Goal: Transaction & Acquisition: Book appointment/travel/reservation

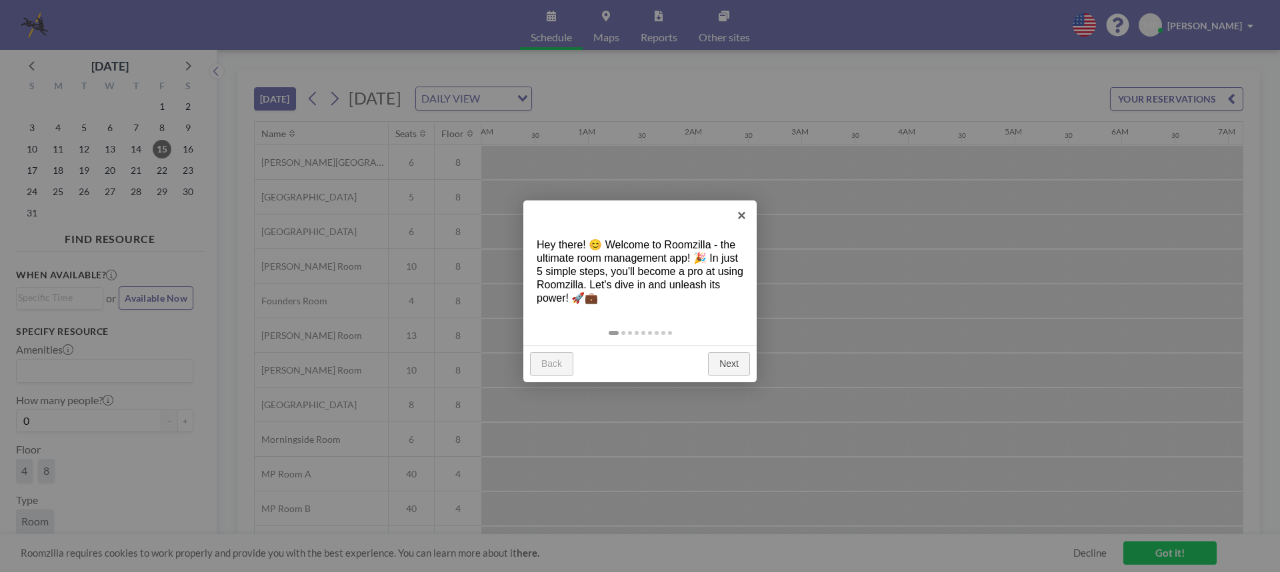
scroll to position [0, 1546]
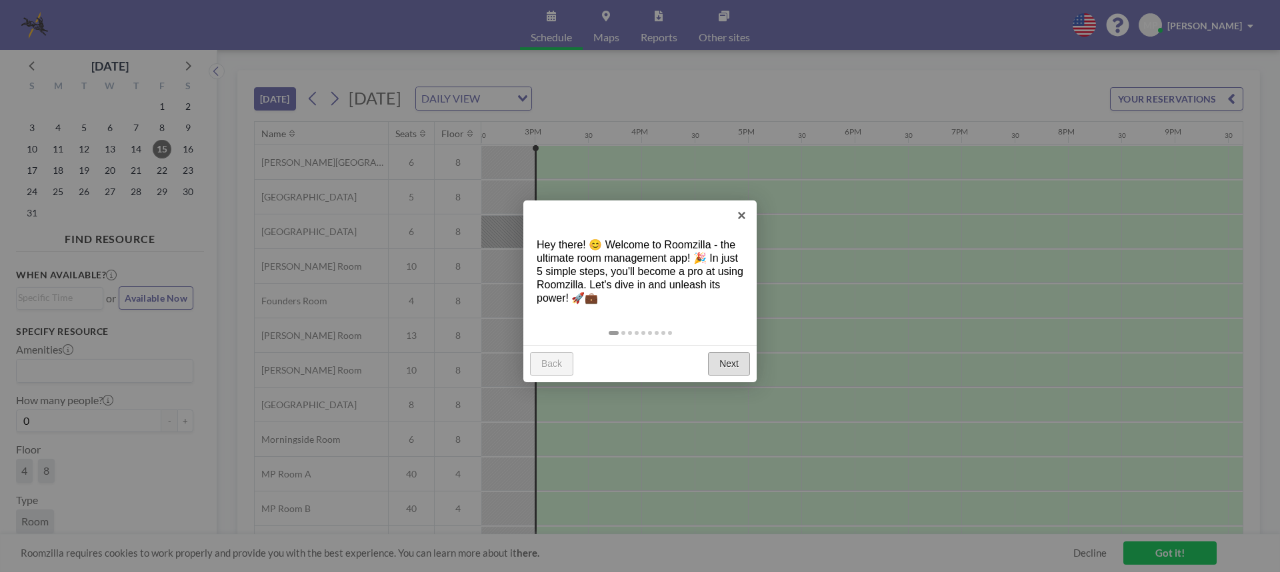
click at [715, 360] on link "Next" at bounding box center [729, 365] width 42 height 24
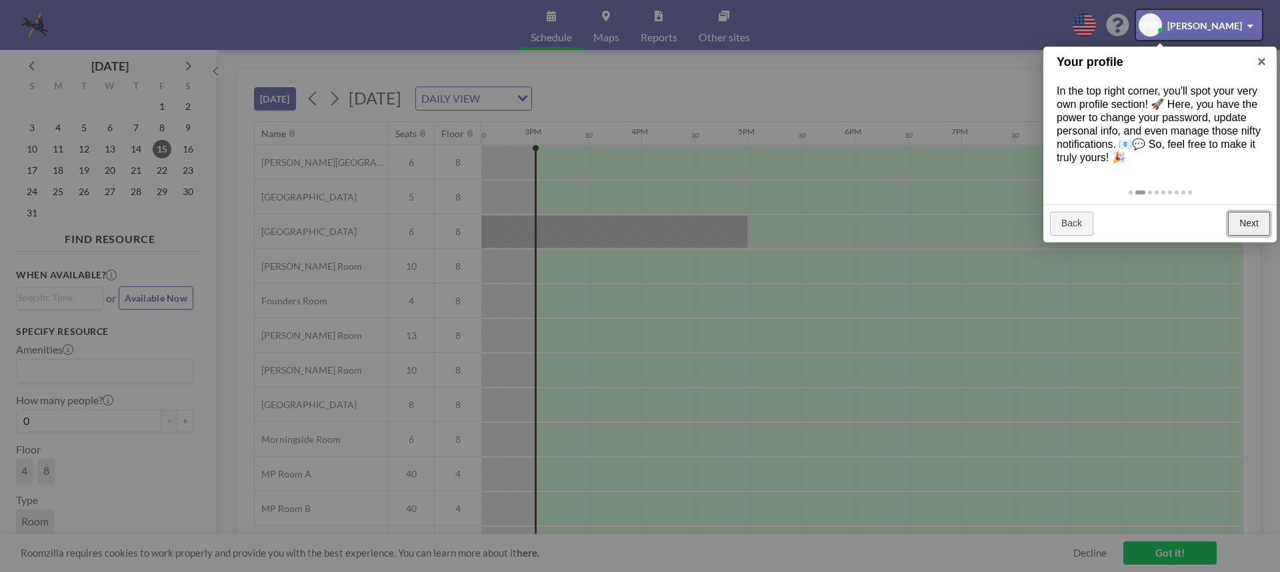
click at [1253, 225] on link "Next" at bounding box center [1249, 224] width 42 height 24
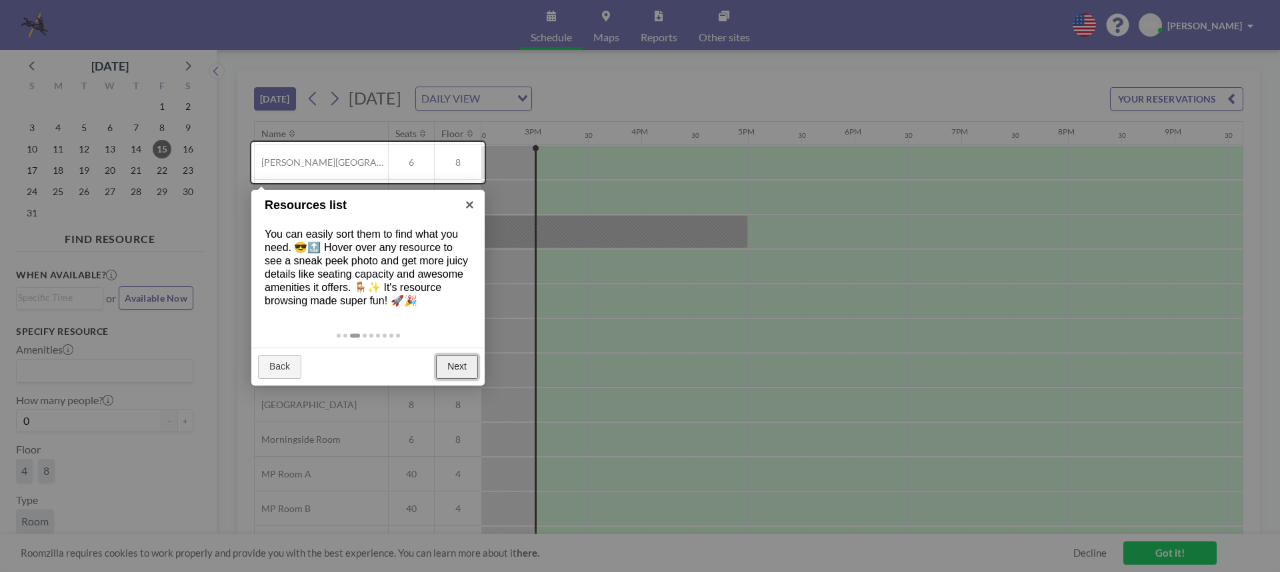
click at [452, 367] on link "Next" at bounding box center [457, 367] width 42 height 24
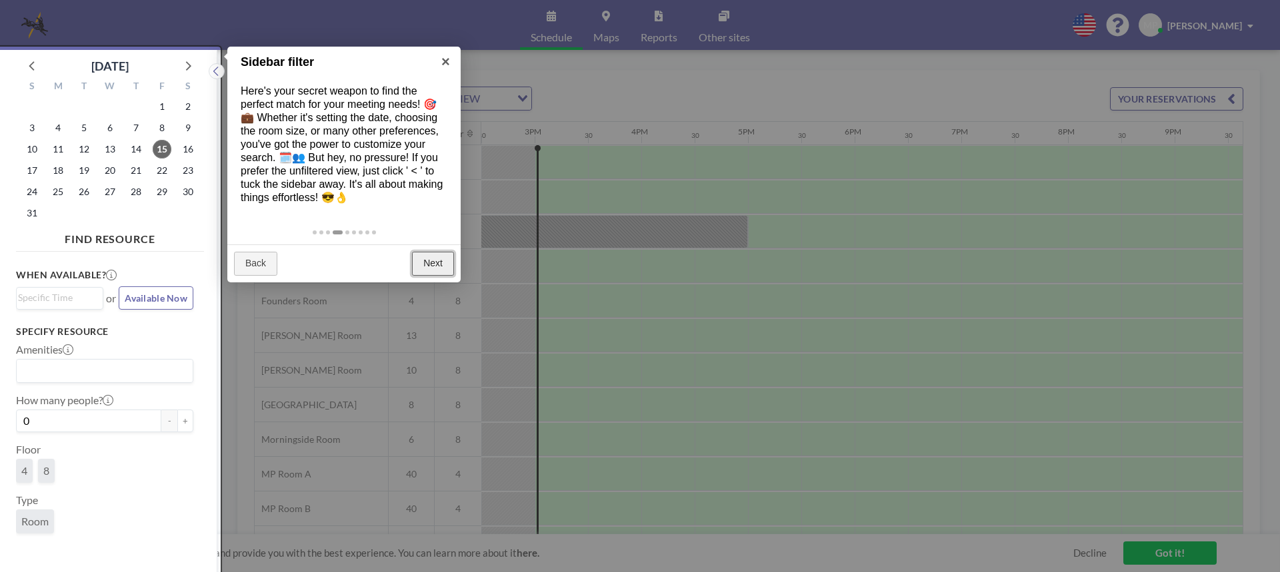
scroll to position [3, 0]
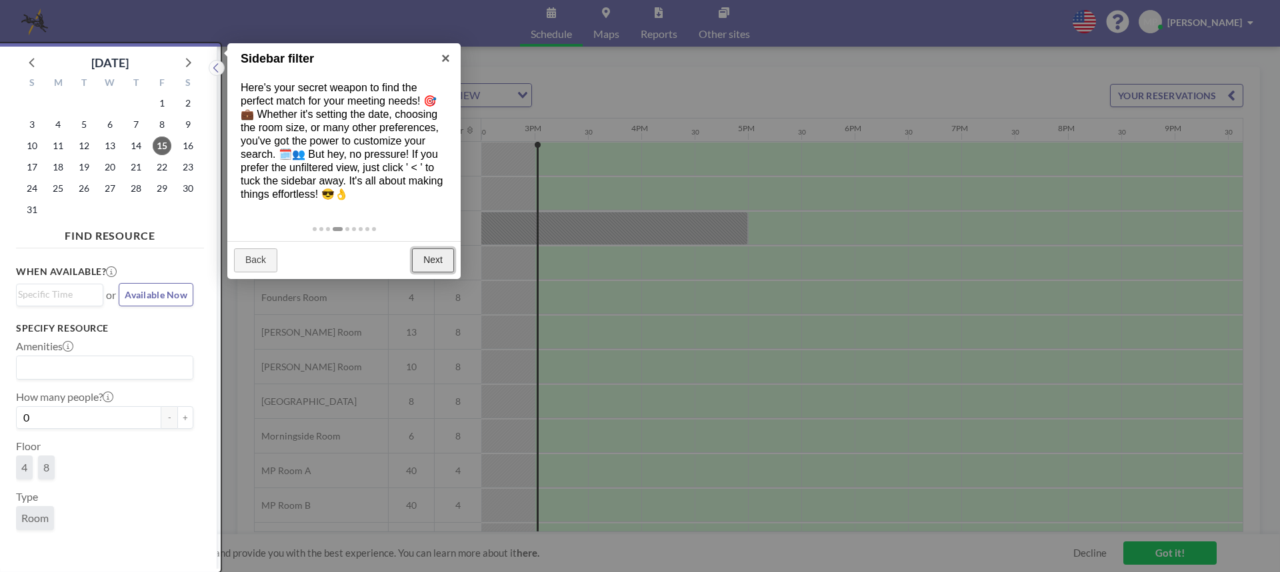
click at [418, 257] on link "Next" at bounding box center [433, 261] width 42 height 24
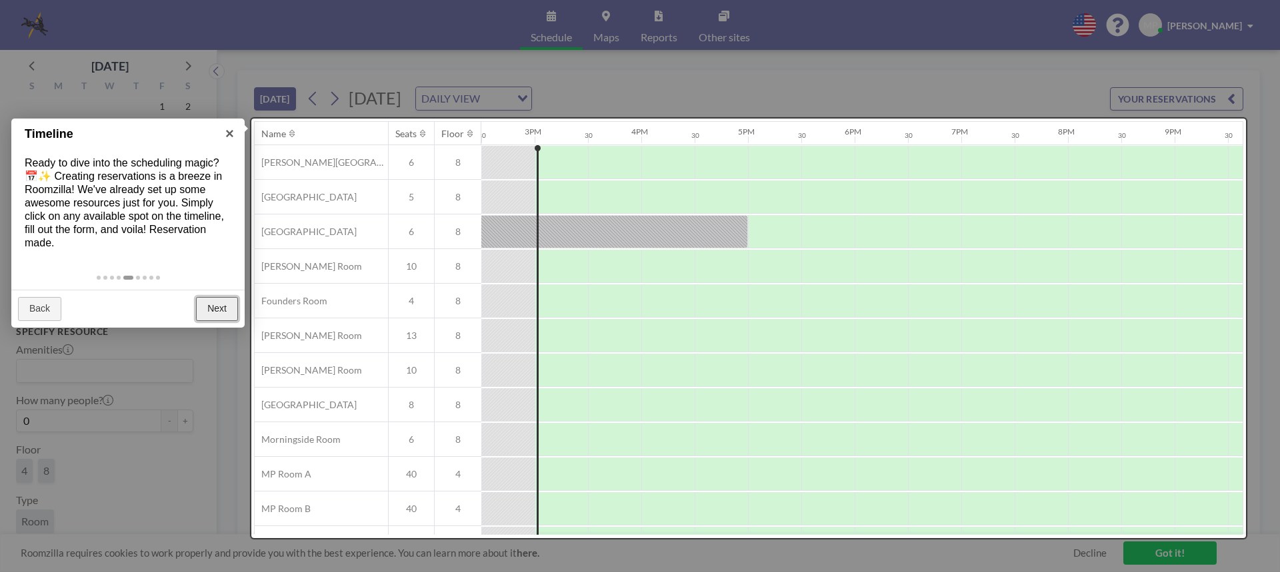
click at [211, 309] on link "Next" at bounding box center [217, 309] width 42 height 24
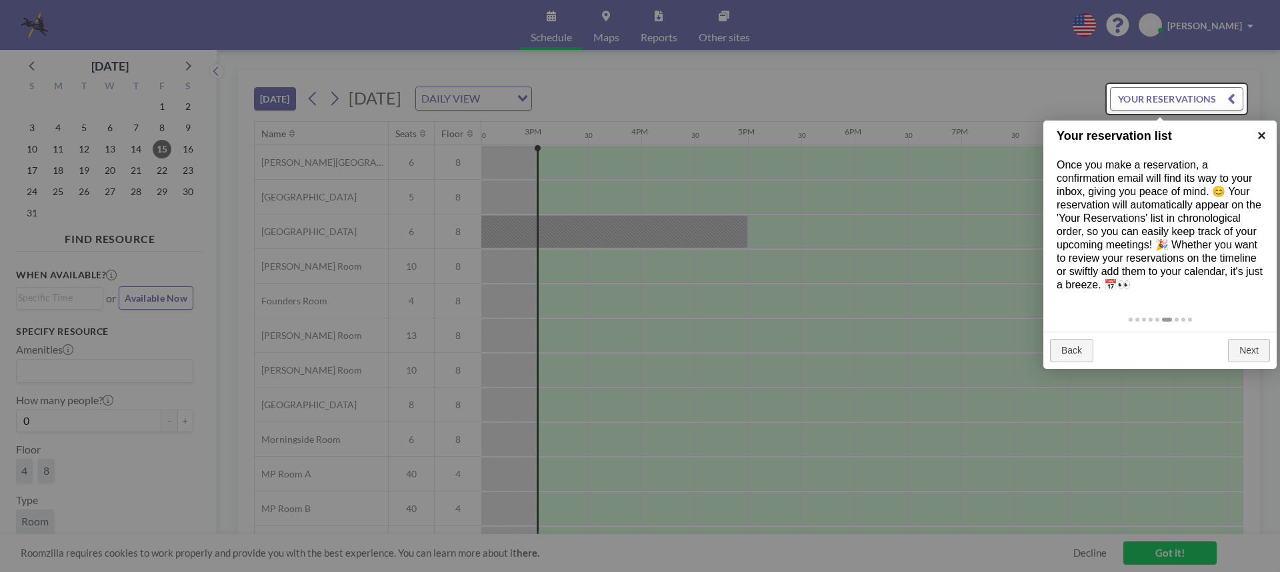
click at [1259, 131] on link "×" at bounding box center [1261, 136] width 30 height 30
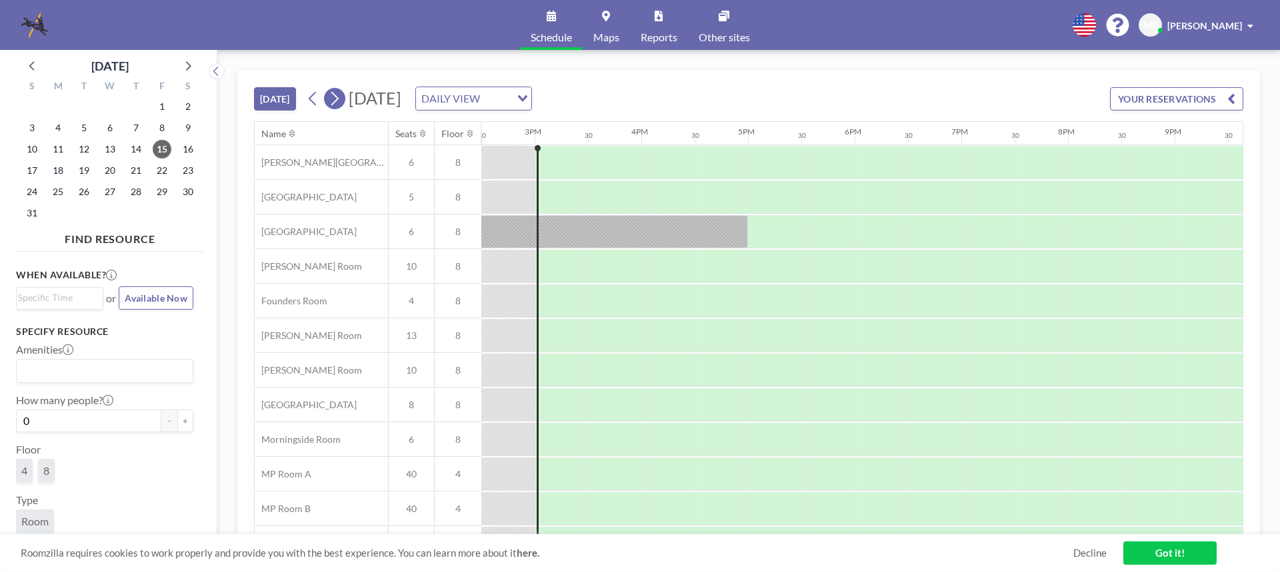
click at [335, 101] on icon at bounding box center [334, 99] width 13 height 20
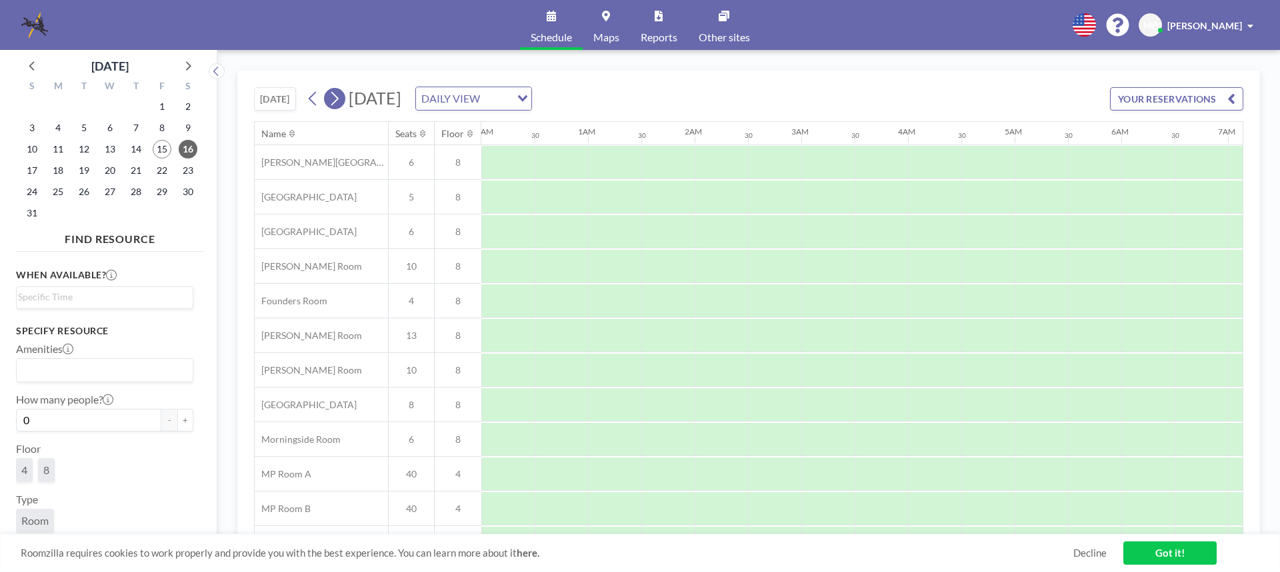
scroll to position [0, 800]
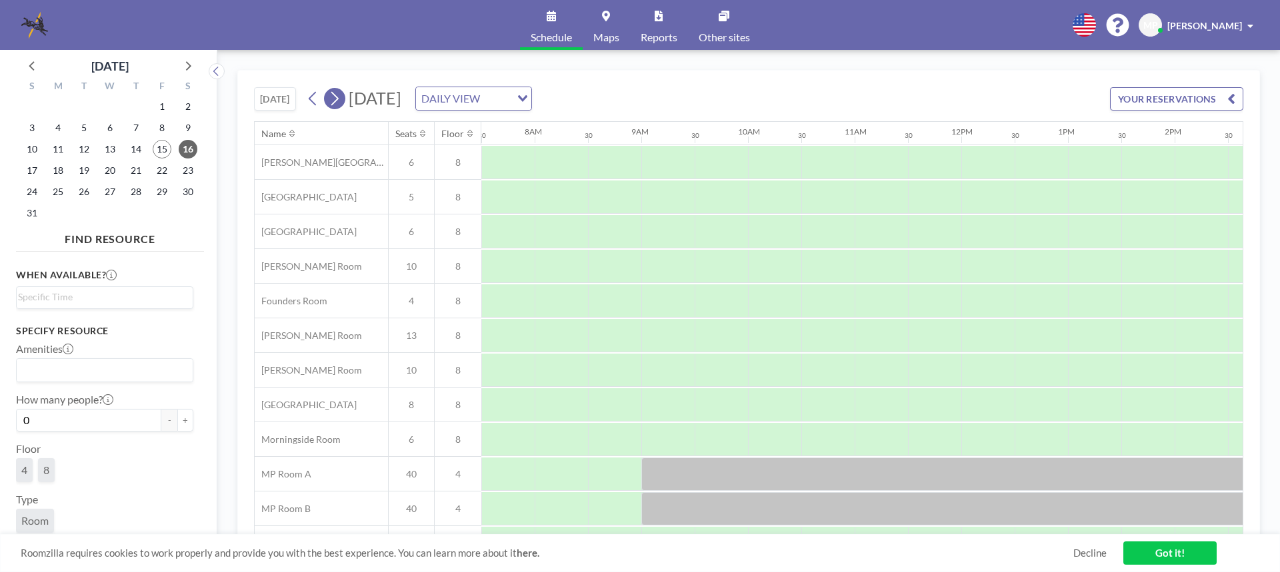
click at [335, 101] on icon at bounding box center [334, 99] width 13 height 20
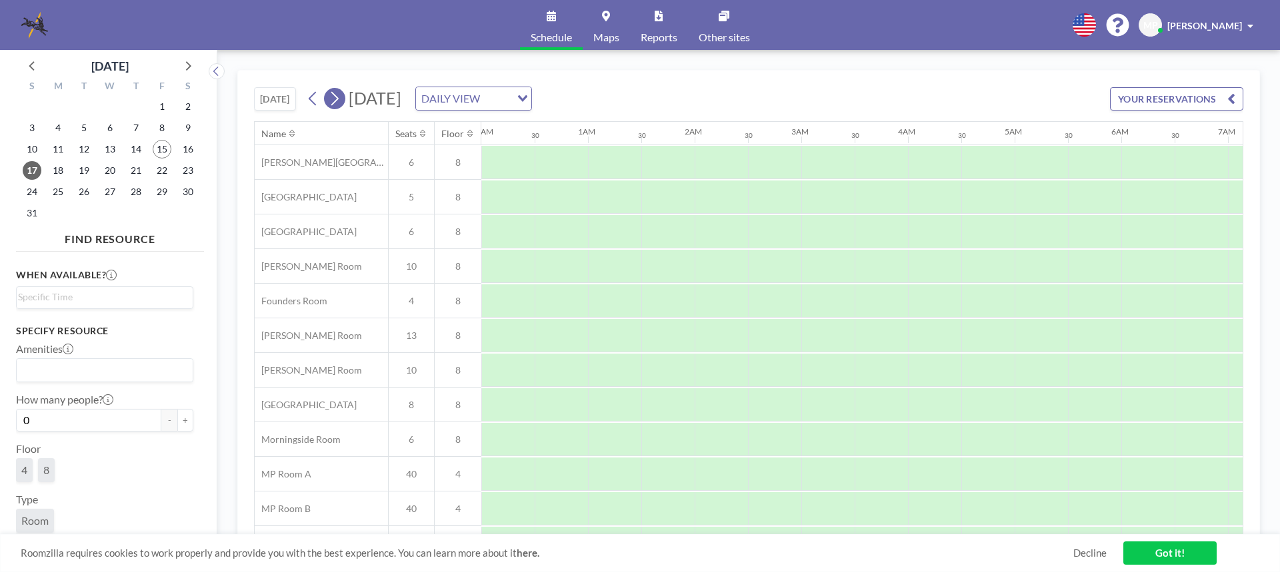
click at [335, 101] on icon at bounding box center [334, 99] width 13 height 20
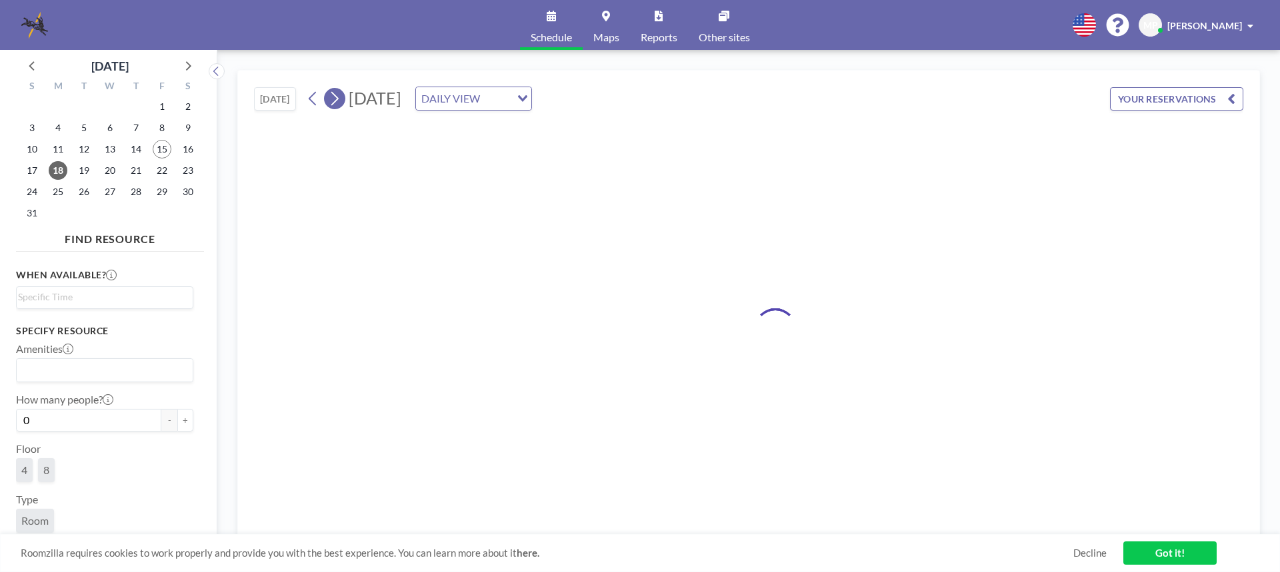
click at [335, 101] on icon at bounding box center [334, 99] width 13 height 20
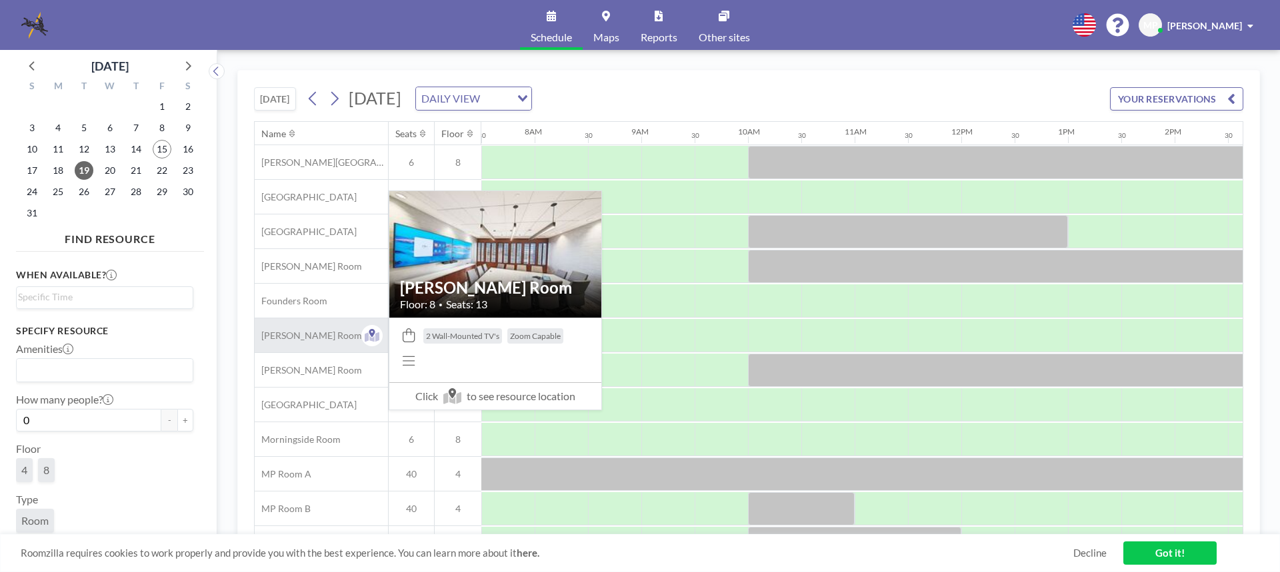
click at [303, 335] on span "[PERSON_NAME] Room" at bounding box center [308, 336] width 107 height 12
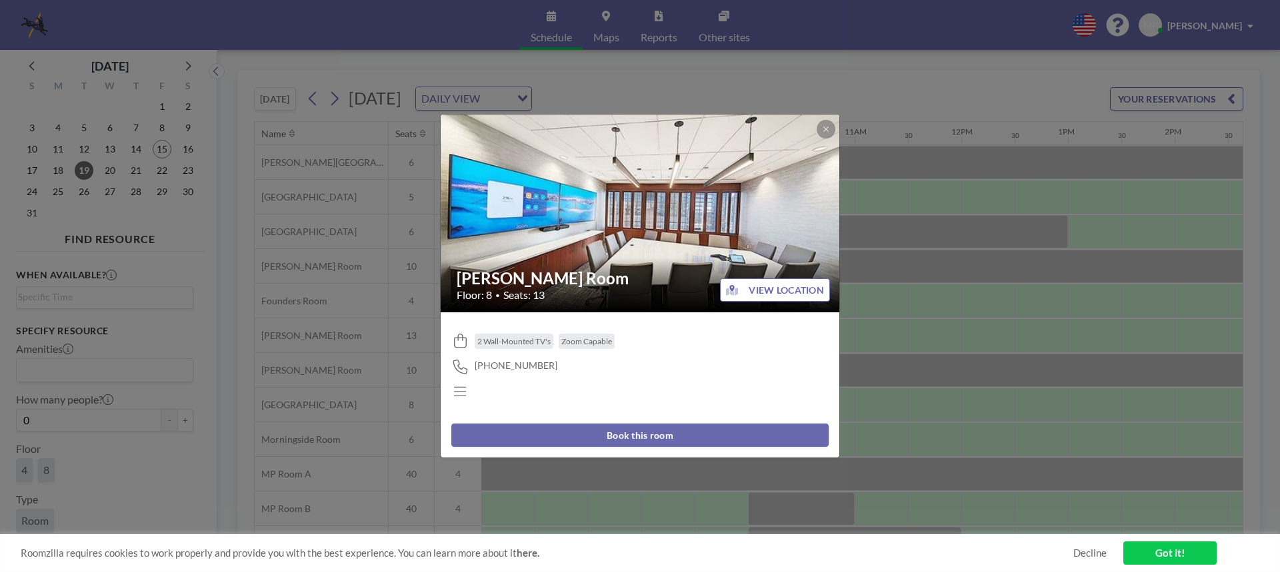
click at [610, 437] on button "Book this room" at bounding box center [639, 435] width 377 height 23
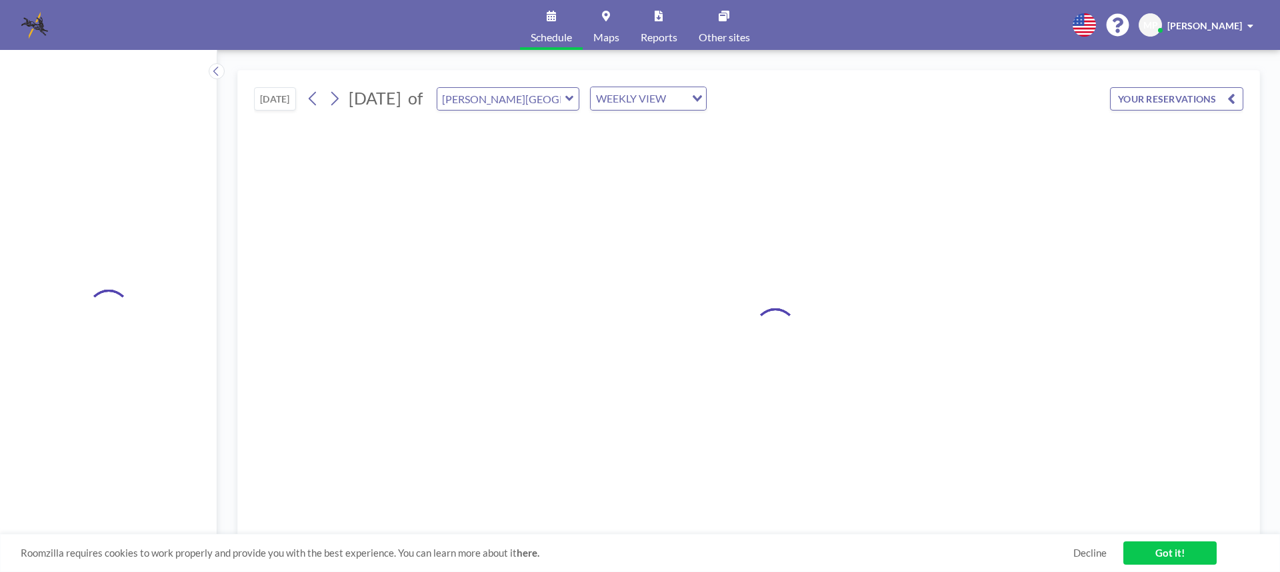
type input "[PERSON_NAME] Room"
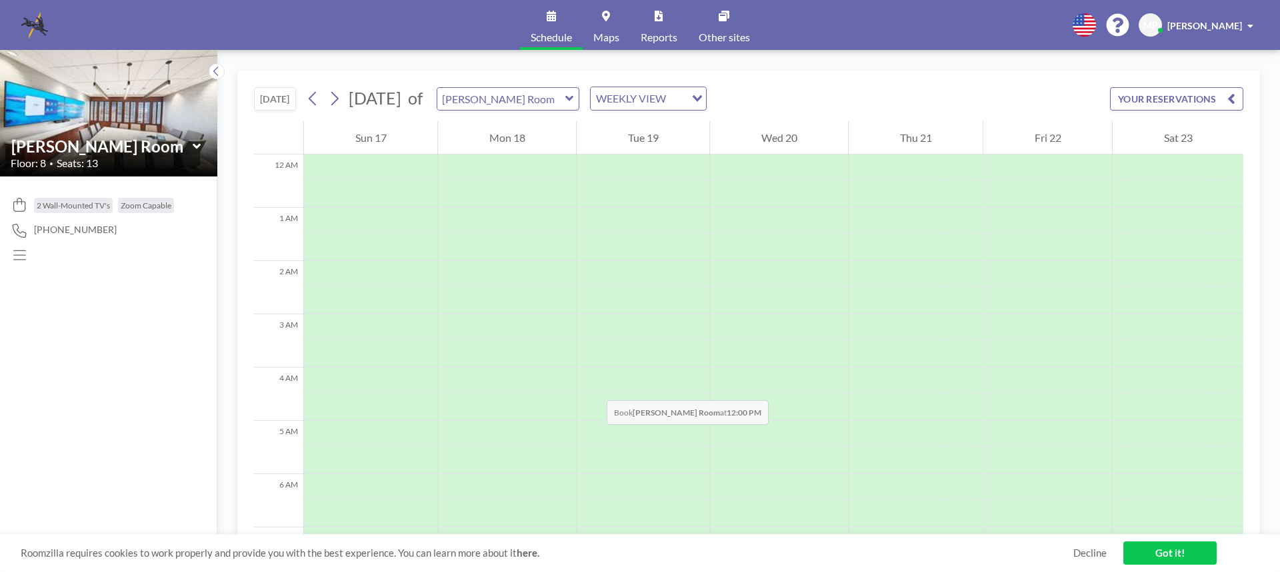
scroll to position [400, 0]
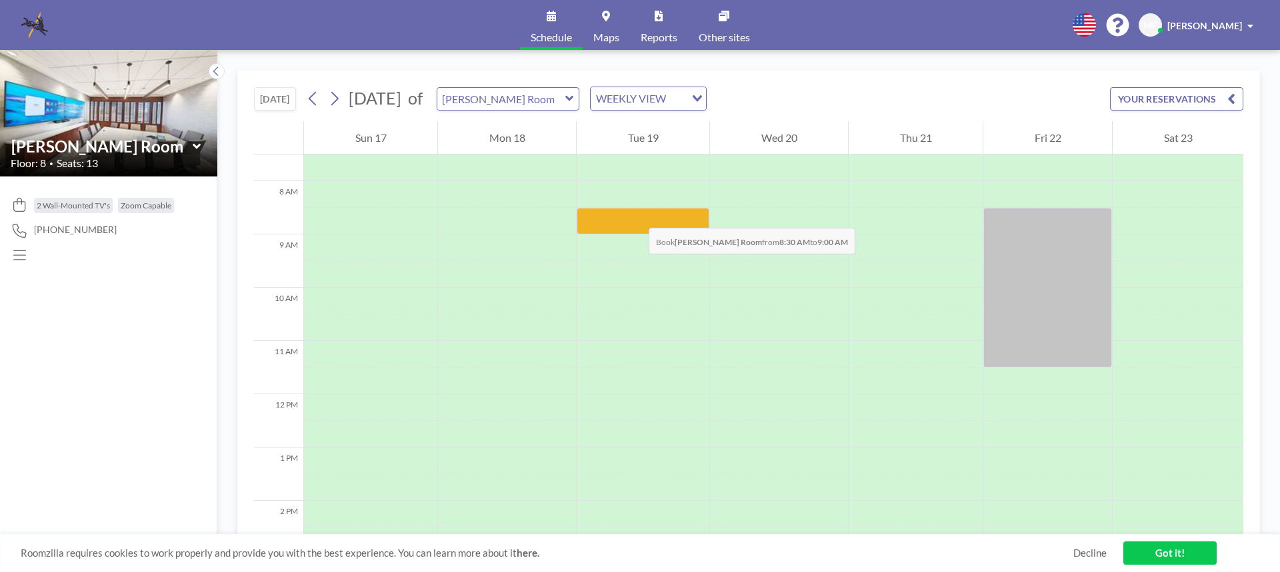
click at [635, 215] on div at bounding box center [642, 221] width 133 height 27
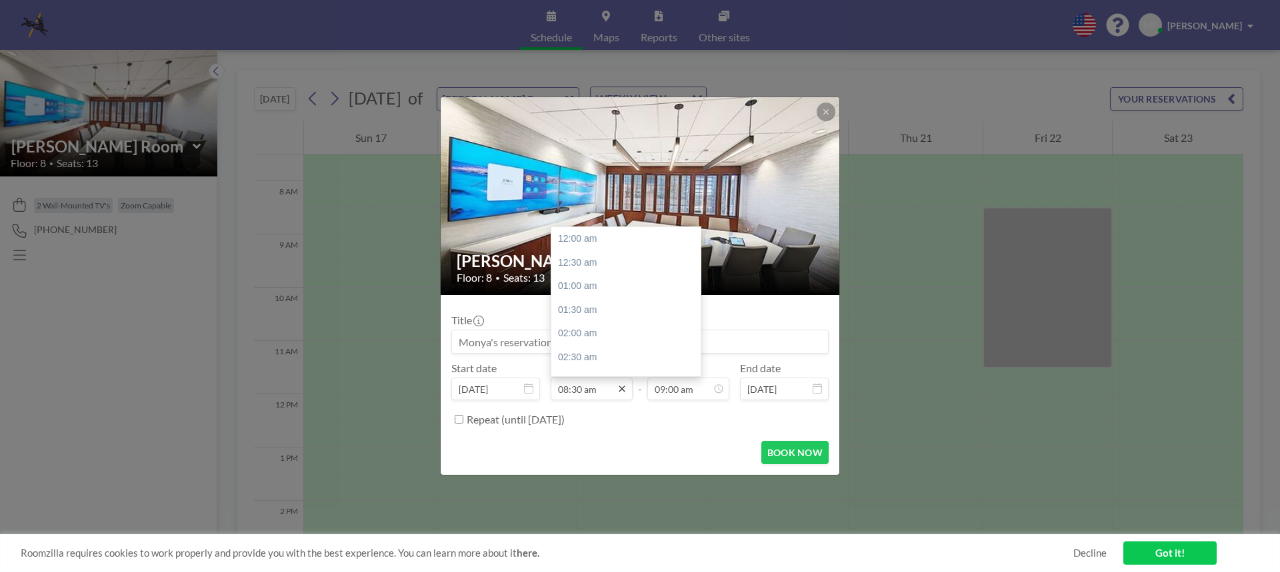
scroll to position [403, 0]
click at [624, 391] on icon at bounding box center [621, 389] width 11 height 11
click at [582, 306] on div "10:00 am" at bounding box center [629, 311] width 156 height 24
type input "10:00 am"
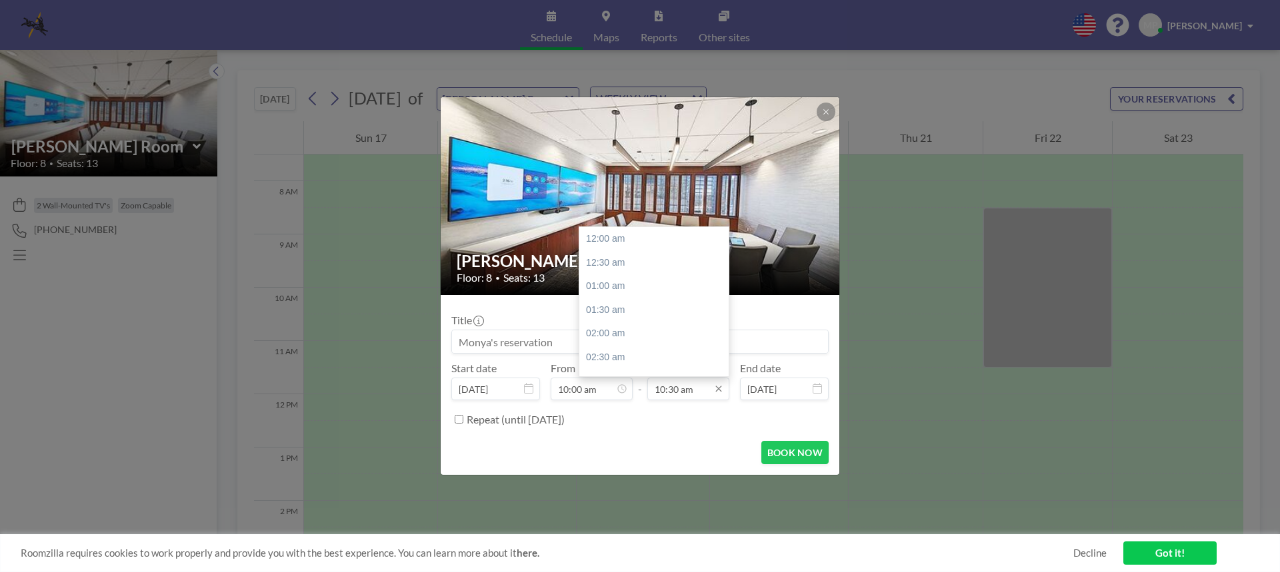
scroll to position [498, 0]
click at [719, 389] on icon at bounding box center [718, 390] width 6 height 6
click at [615, 359] on div "01:00 pm" at bounding box center [657, 358] width 156 height 24
type input "01:00 pm"
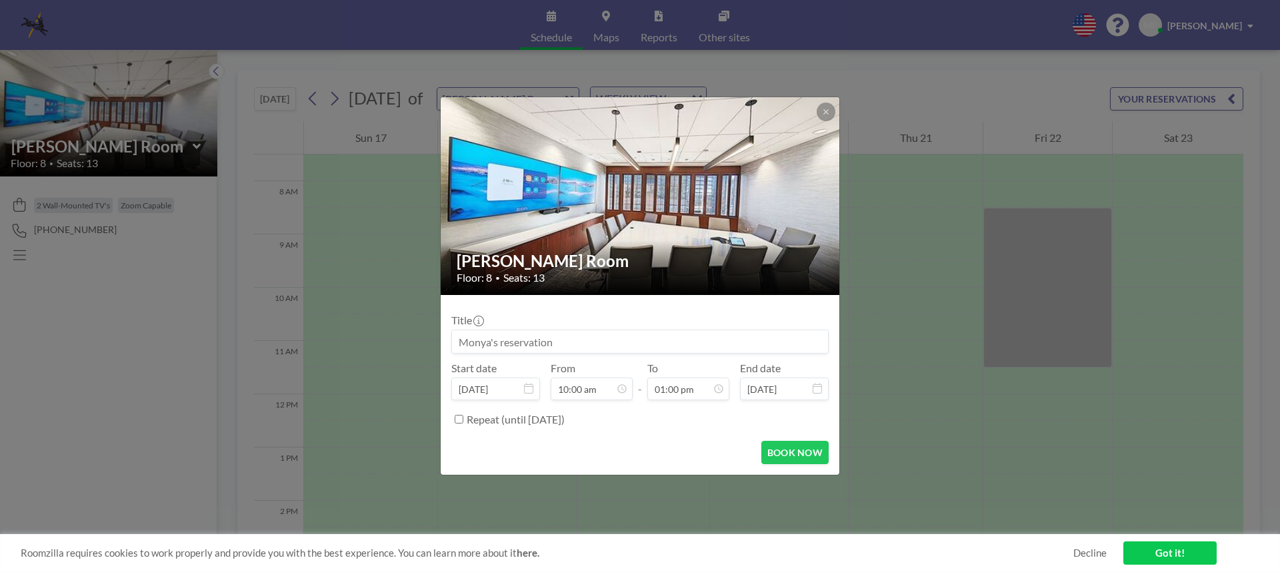
scroll to position [475, 0]
click at [568, 342] on input at bounding box center [640, 342] width 376 height 23
click at [568, 341] on input at bounding box center [640, 342] width 376 height 23
click at [770, 449] on button "BOOK NOW" at bounding box center [794, 452] width 67 height 23
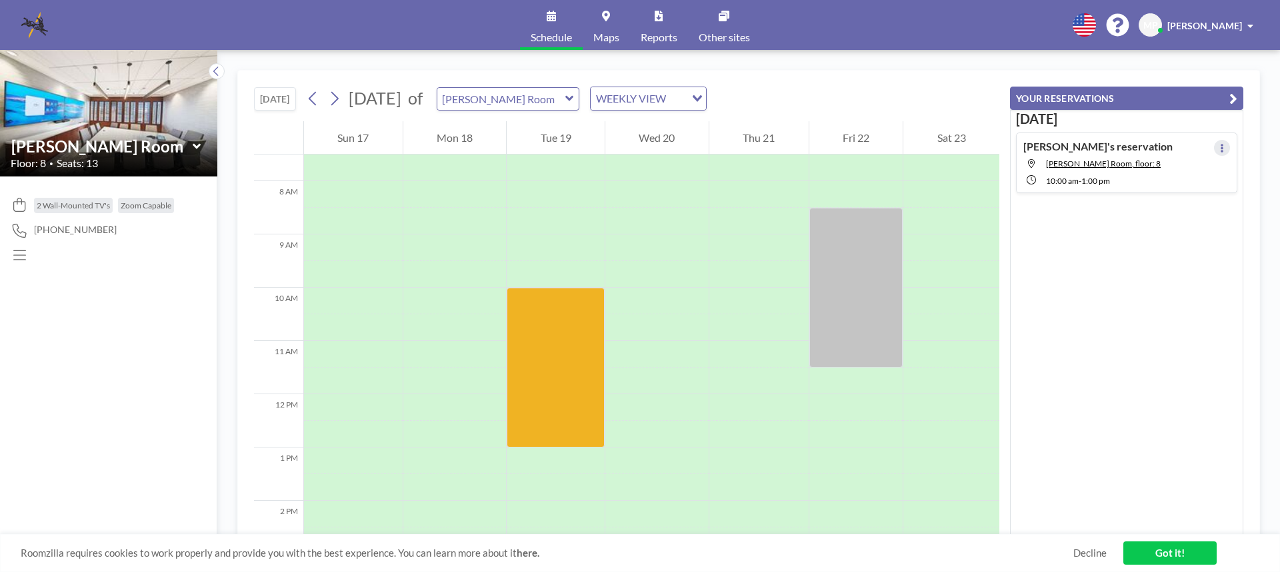
click at [1214, 147] on button at bounding box center [1222, 148] width 16 height 16
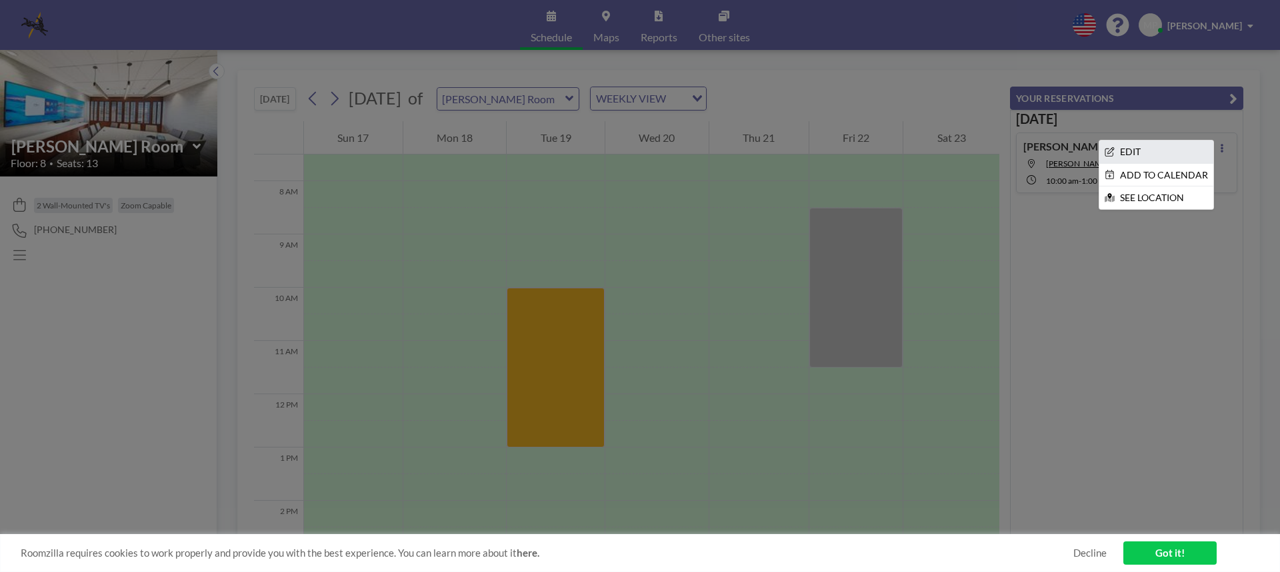
click at [1124, 146] on li "EDIT" at bounding box center [1156, 152] width 114 height 23
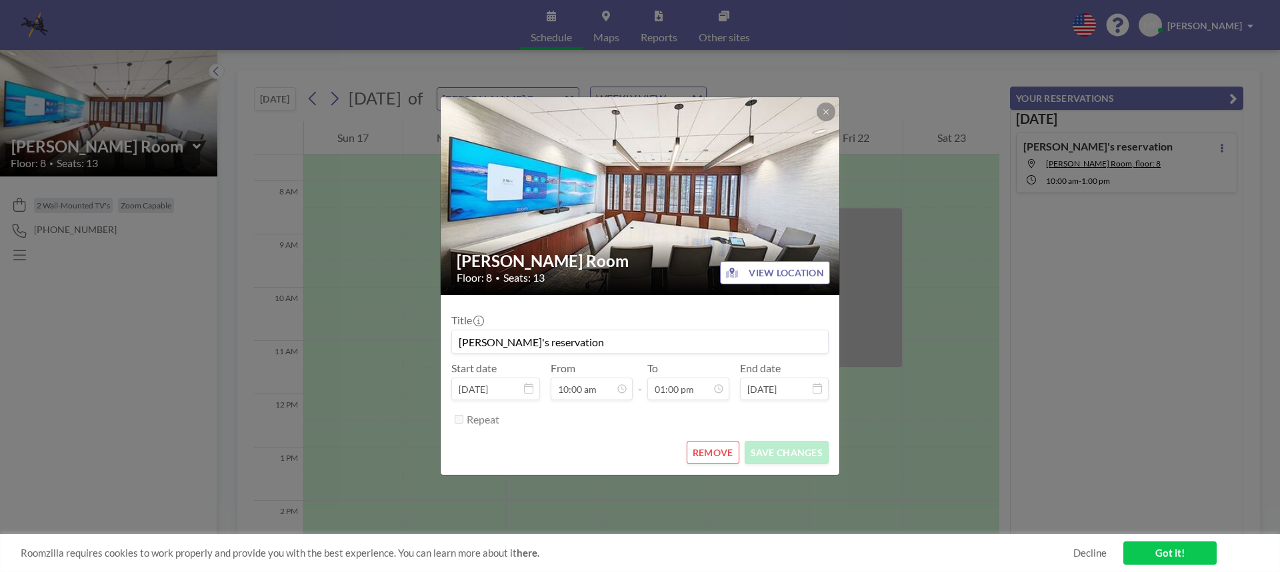
scroll to position [0, 0]
click at [571, 339] on input "[PERSON_NAME]'s reservation" at bounding box center [640, 342] width 376 height 23
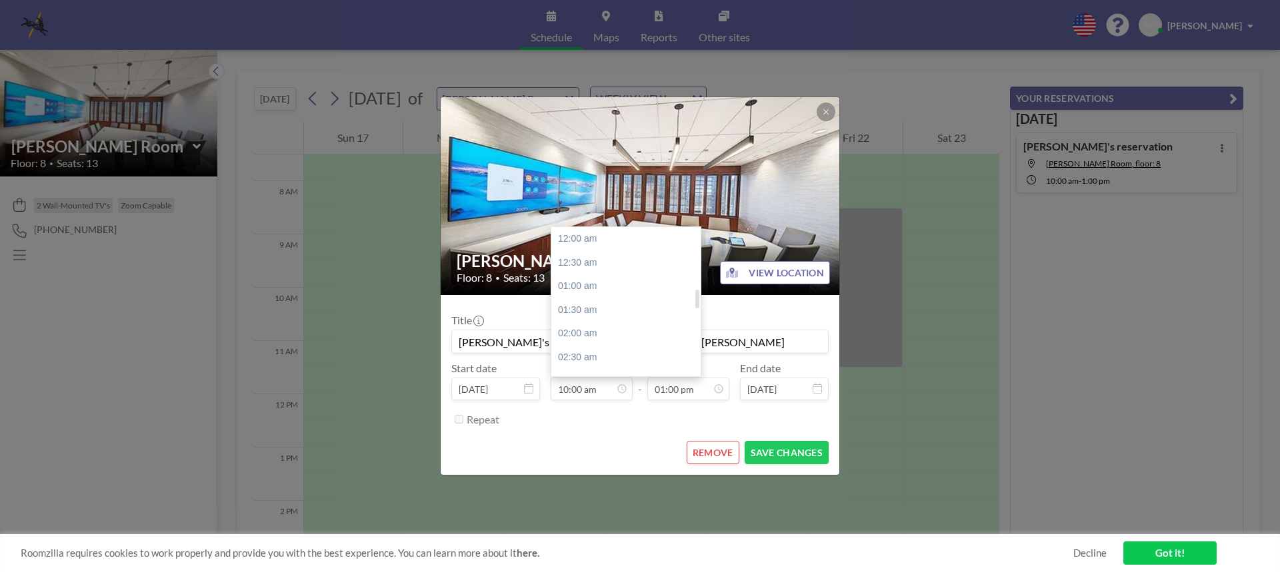
scroll to position [475, 0]
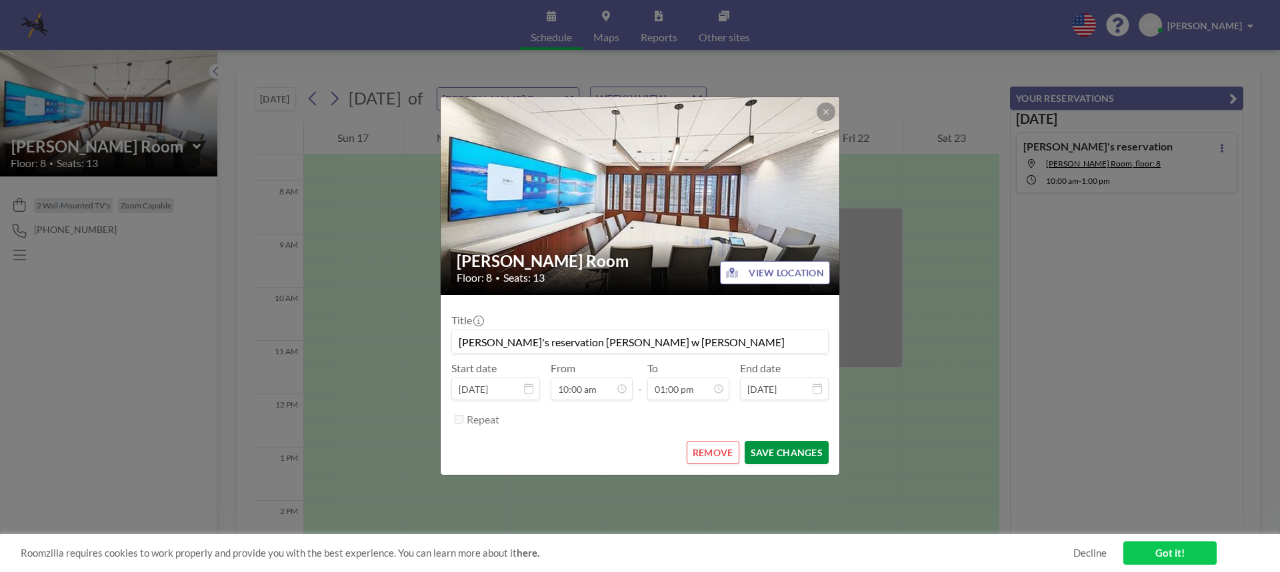
click at [794, 452] on button "SAVE CHANGES" at bounding box center [786, 452] width 84 height 23
type input "[PERSON_NAME]'s reservation [PERSON_NAME] w [PERSON_NAME]"
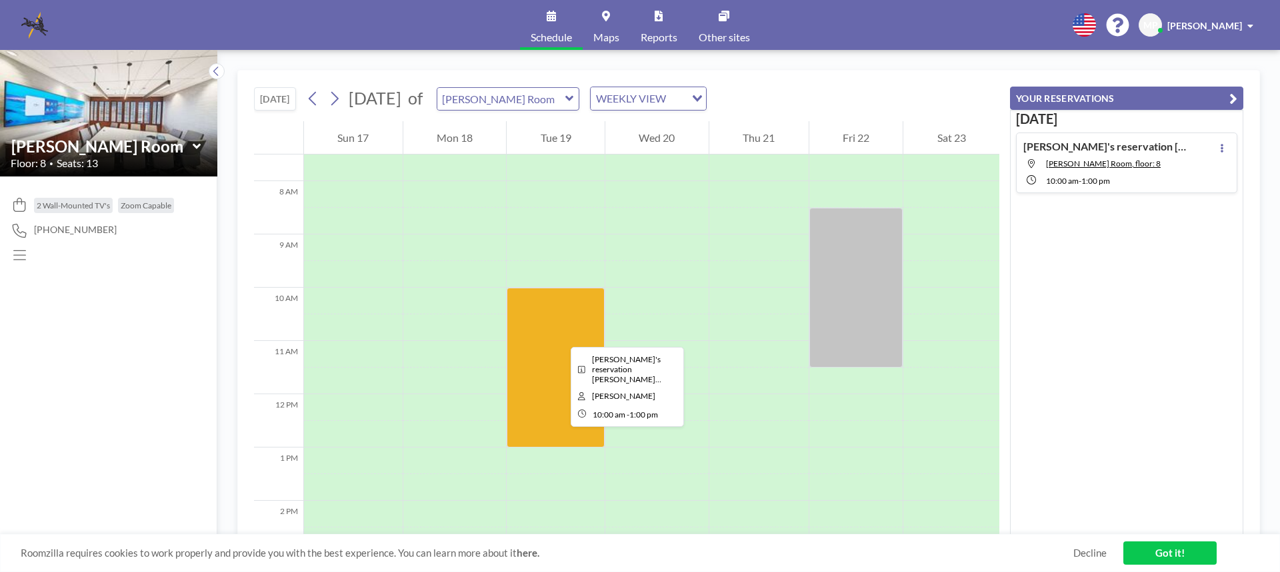
click at [560, 335] on div at bounding box center [556, 368] width 98 height 160
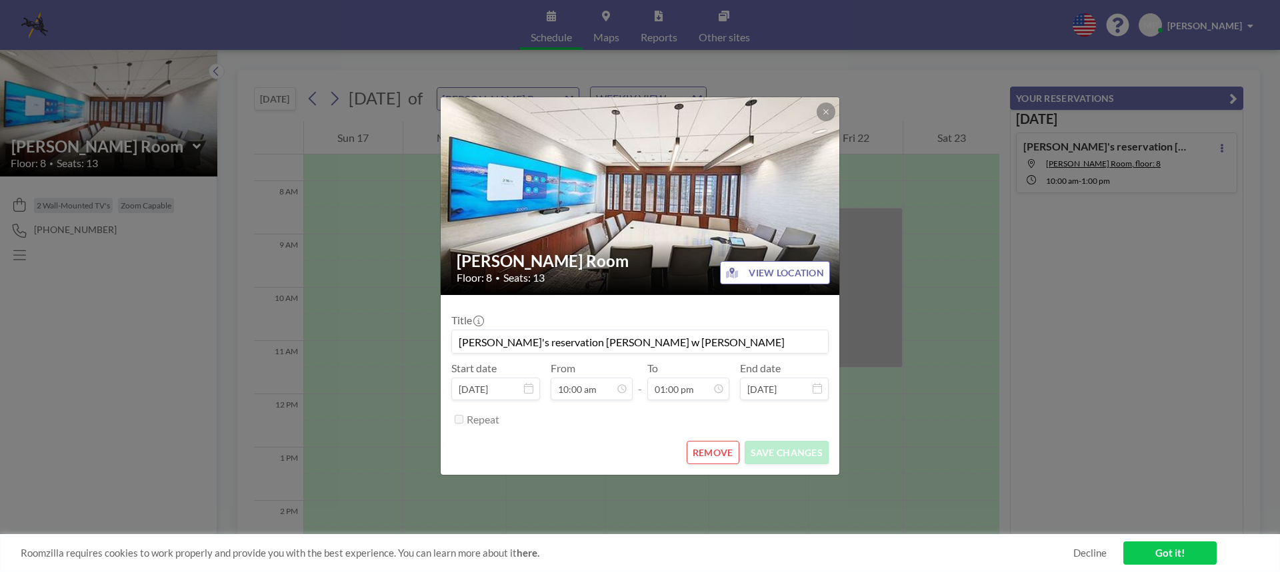
click at [560, 335] on input "[PERSON_NAME]'s reservation [PERSON_NAME] w [PERSON_NAME]" at bounding box center [640, 342] width 376 height 23
click at [1115, 319] on div "[PERSON_NAME] Room Floor: 8 • Seats: 13 VIEW LOCATION Title [PERSON_NAME]'s res…" at bounding box center [640, 286] width 1280 height 572
